Goal: Task Accomplishment & Management: Manage account settings

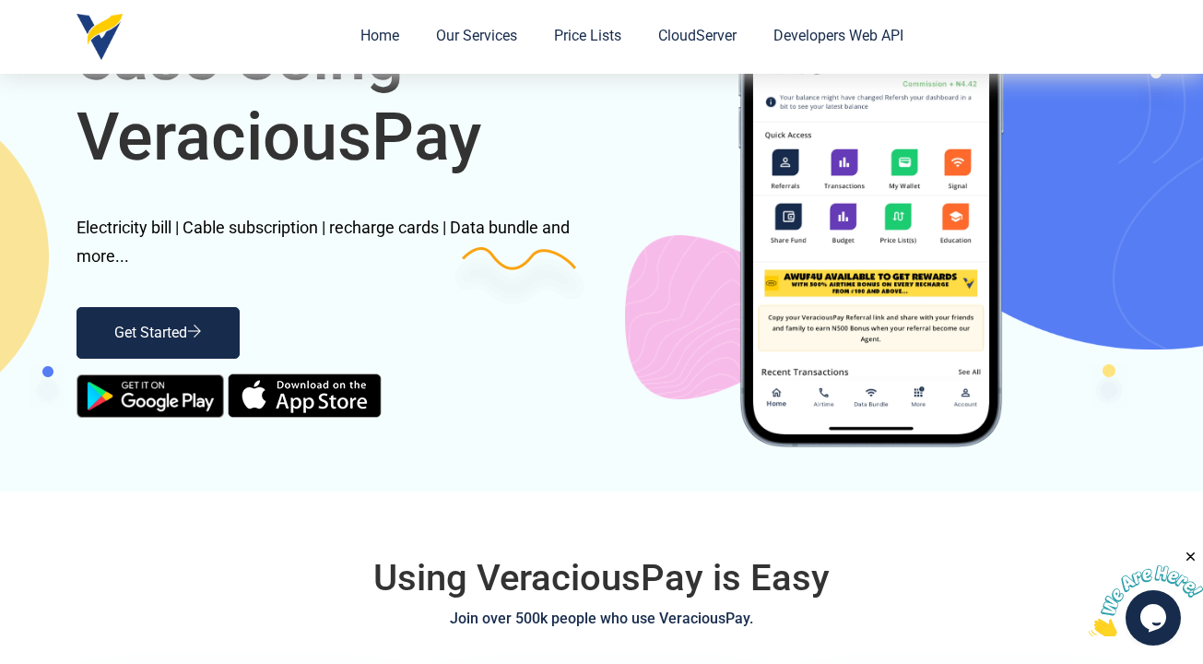
scroll to position [125, 0]
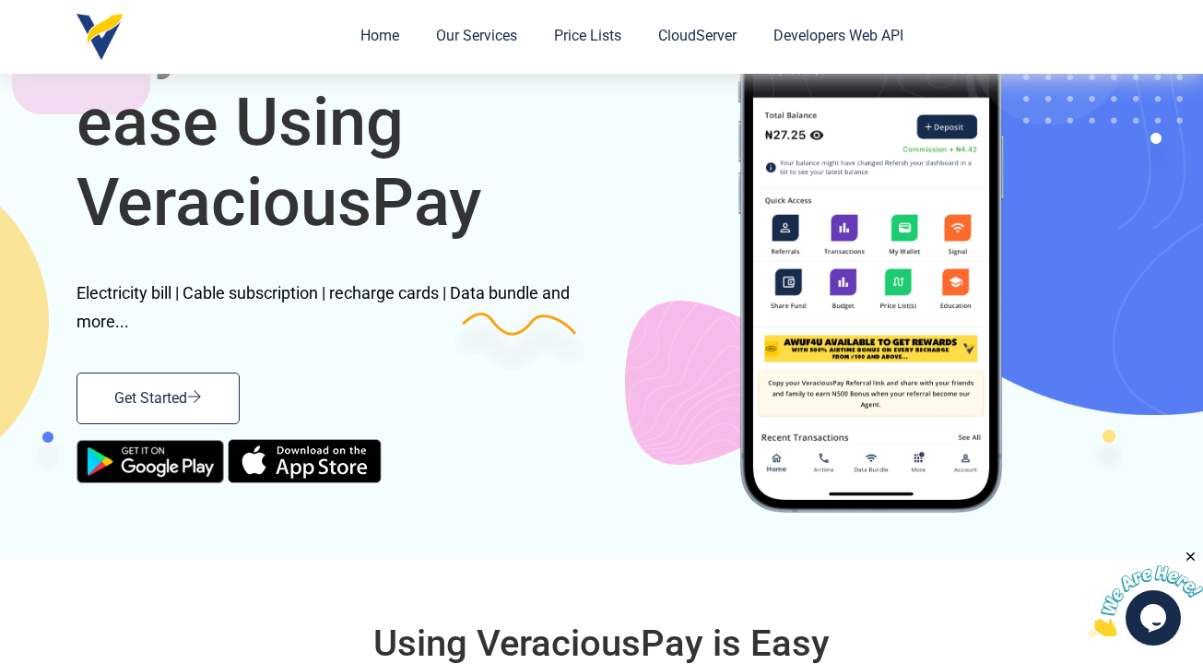
click at [191, 404] on icon at bounding box center [194, 396] width 15 height 15
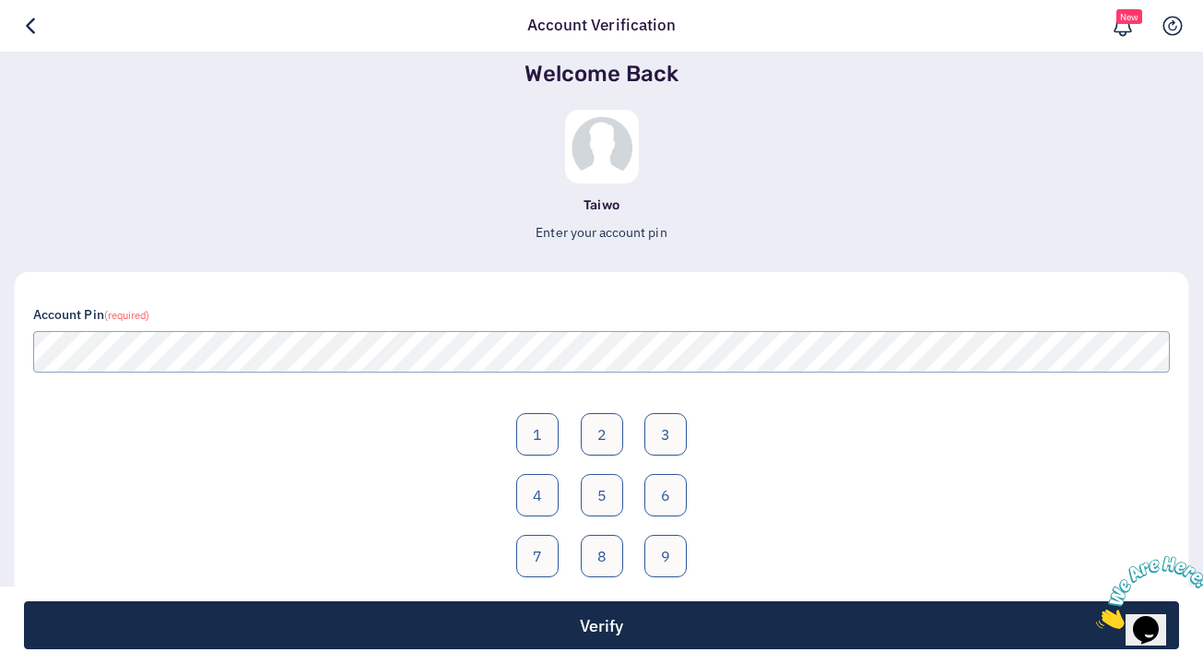
scroll to position [107, 0]
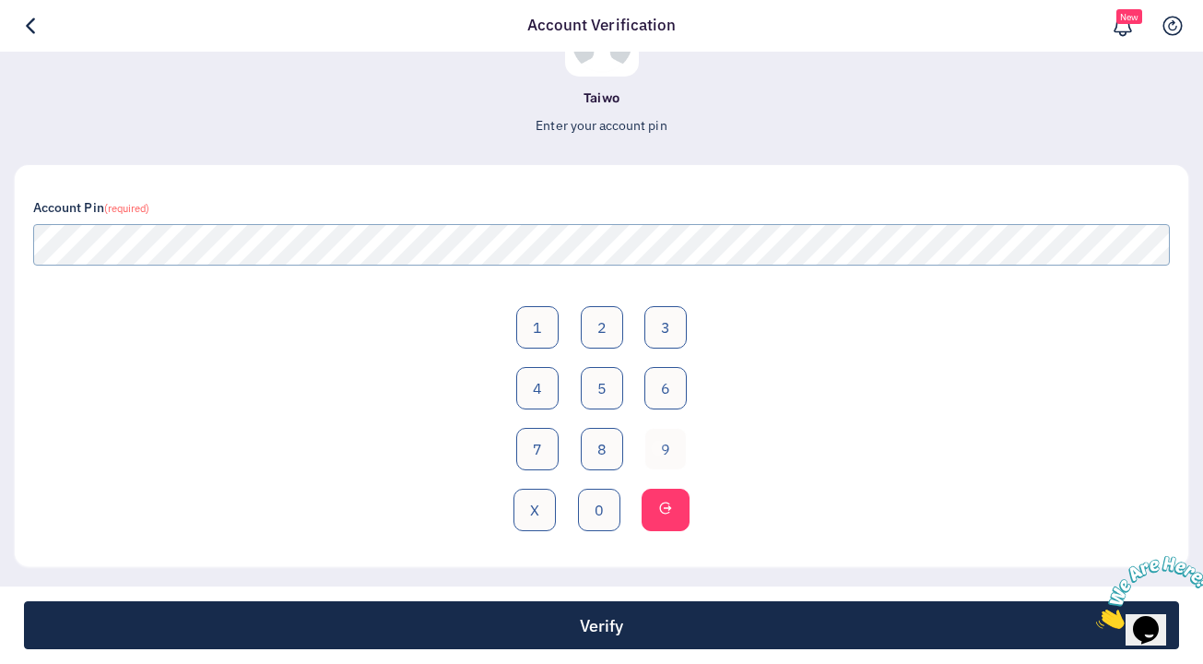
click at [657, 446] on button "9" at bounding box center [665, 449] width 42 height 42
click at [597, 510] on button "0" at bounding box center [599, 510] width 42 height 42
click at [597, 511] on button "0" at bounding box center [599, 510] width 42 height 42
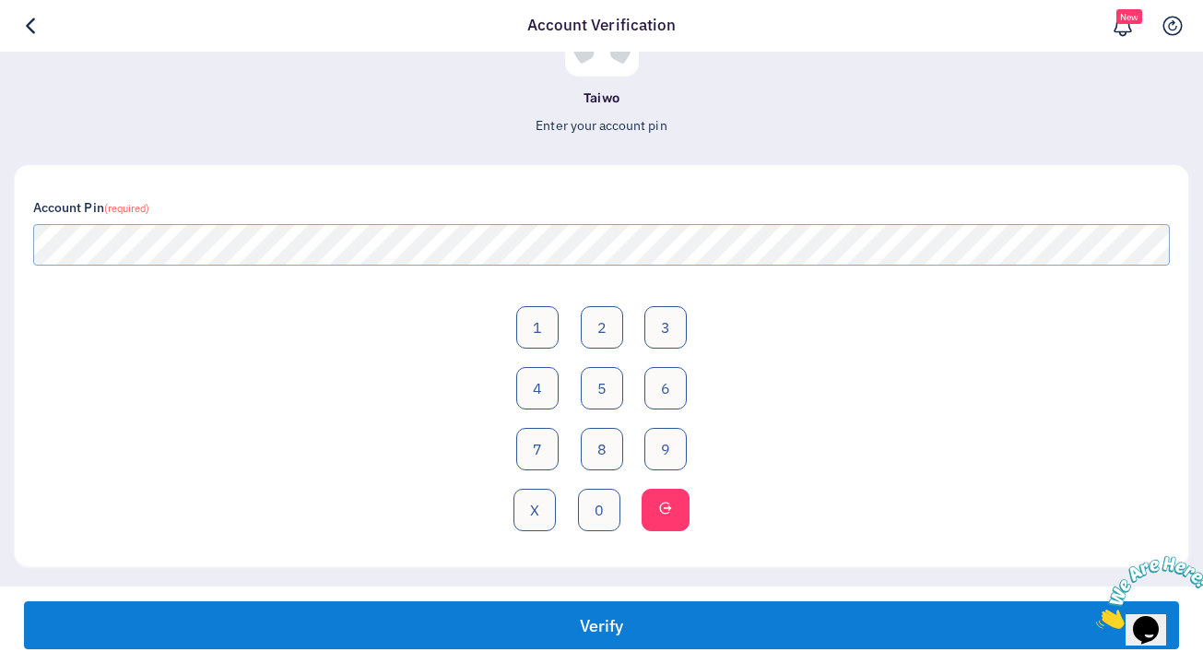
click at [705, 609] on button "Verify" at bounding box center [601, 625] width 1155 height 48
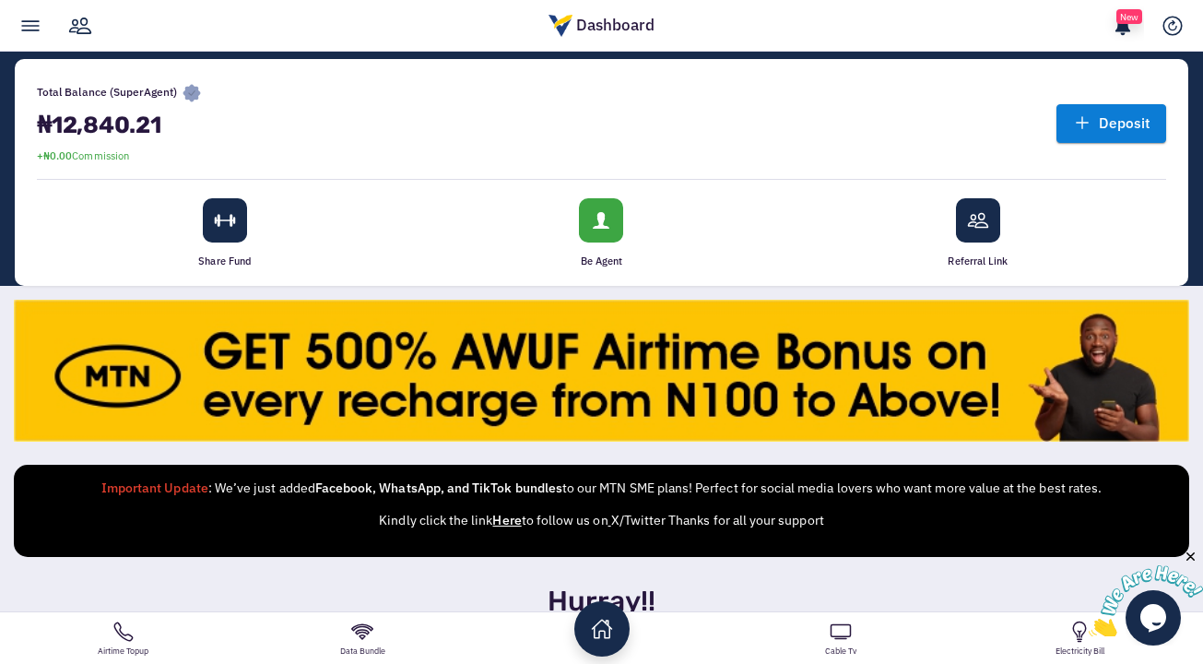
click at [1101, 119] on link "Deposit" at bounding box center [1112, 123] width 110 height 38
